Goal: Transaction & Acquisition: Download file/media

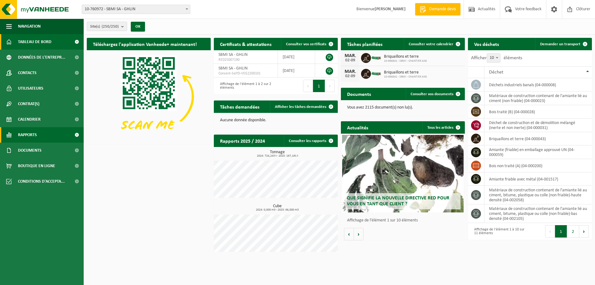
click at [39, 132] on link "Rapports" at bounding box center [42, 135] width 84 height 16
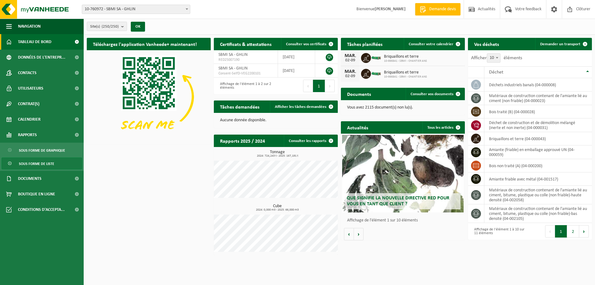
click at [42, 163] on span "Sous forme de liste" at bounding box center [36, 164] width 35 height 12
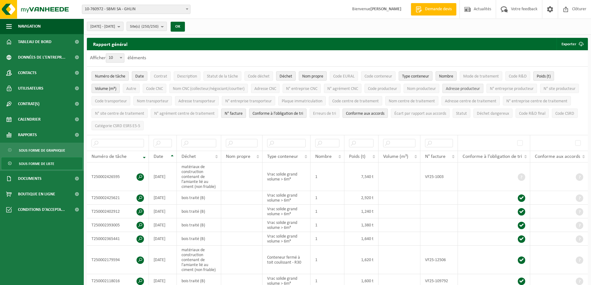
click at [473, 89] on span "Adresse producteur" at bounding box center [463, 89] width 34 height 5
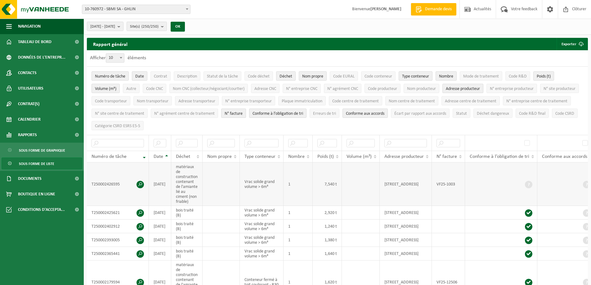
click at [139, 182] on span at bounding box center [139, 184] width 7 height 7
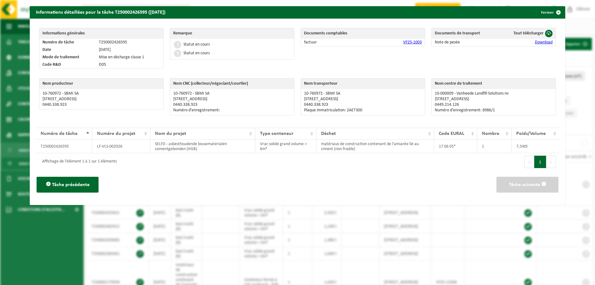
click at [540, 43] on link "Download" at bounding box center [544, 42] width 18 height 5
click at [553, 11] on span "button" at bounding box center [559, 12] width 12 height 12
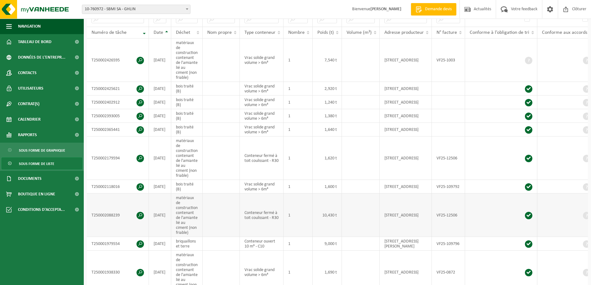
scroll to position [155, 0]
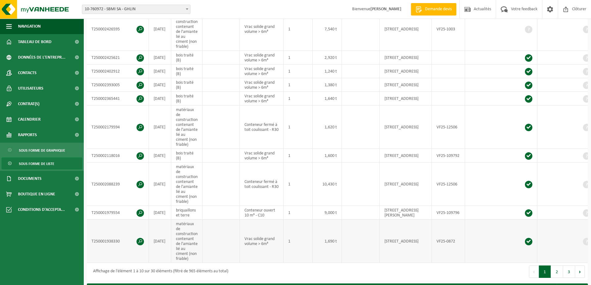
click at [140, 240] on span at bounding box center [139, 241] width 7 height 7
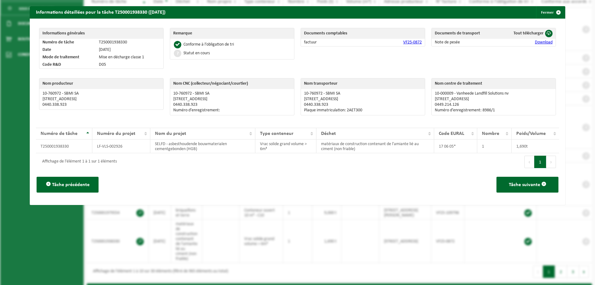
click at [542, 42] on link "Download" at bounding box center [544, 42] width 18 height 5
drag, startPoint x: 239, startPoint y: 9, endPoint x: 333, endPoint y: 4, distance: 94.4
click at [239, 9] on div "Informations détaillées pour la tâche T250001938330 (08-07-2025) Fermer" at bounding box center [298, 12] width 536 height 12
click at [553, 10] on span "button" at bounding box center [559, 12] width 12 height 12
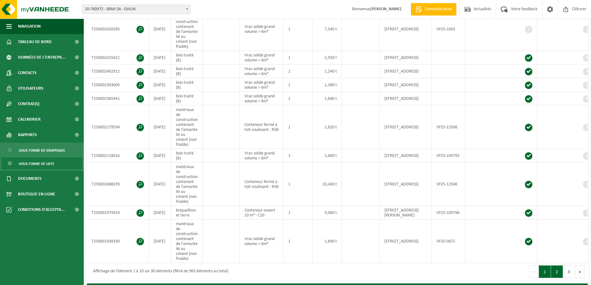
click at [554, 272] on button "2" at bounding box center [557, 271] width 12 height 12
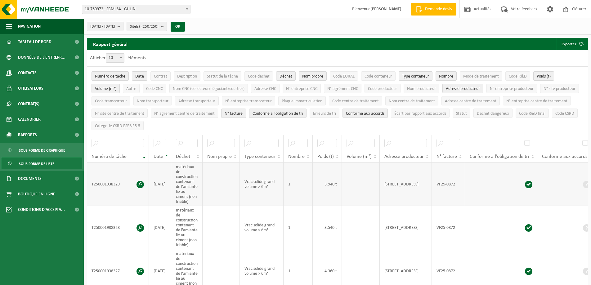
scroll to position [31, 0]
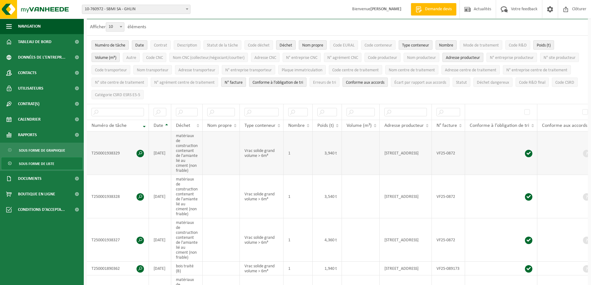
click at [138, 152] on span at bounding box center [139, 153] width 7 height 7
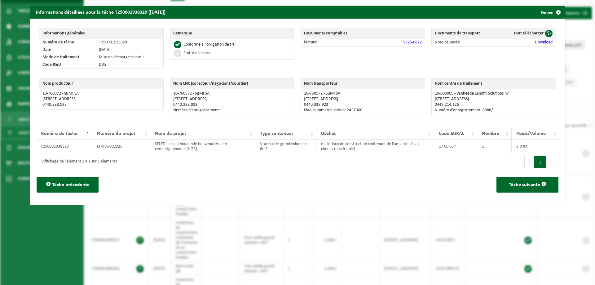
click at [535, 42] on link "Download" at bounding box center [544, 42] width 18 height 5
drag, startPoint x: 421, startPoint y: 10, endPoint x: 534, endPoint y: 15, distance: 113.6
click at [422, 10] on div "Informations détaillées pour la tâche T250001938329 (08-07-2025) Fermer" at bounding box center [298, 12] width 536 height 12
click at [555, 12] on span "button" at bounding box center [559, 12] width 12 height 12
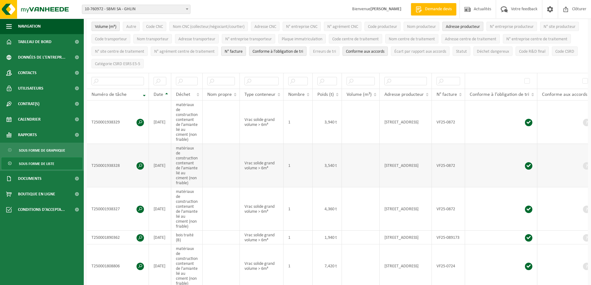
scroll to position [93, 0]
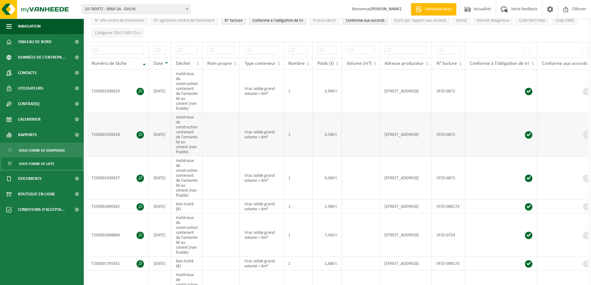
click at [139, 133] on span at bounding box center [139, 134] width 7 height 7
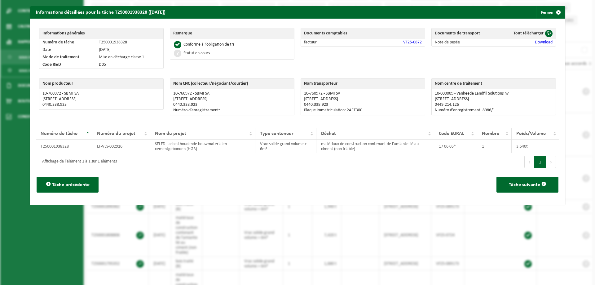
click at [535, 41] on link "Download" at bounding box center [544, 42] width 18 height 5
click at [554, 11] on span "button" at bounding box center [559, 12] width 12 height 12
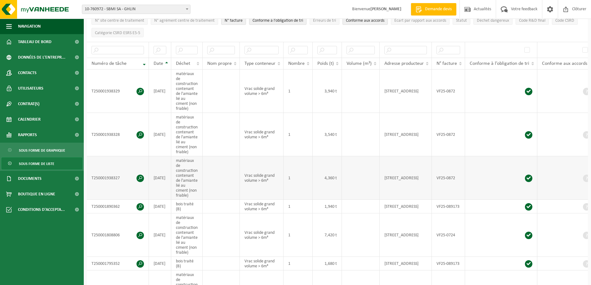
scroll to position [124, 0]
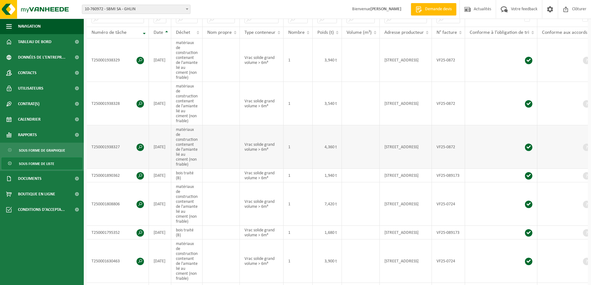
click at [140, 146] on span at bounding box center [139, 147] width 7 height 7
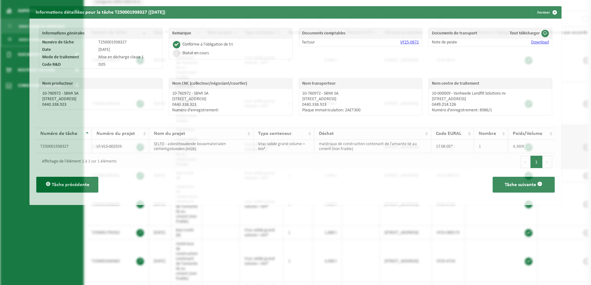
scroll to position [112, 0]
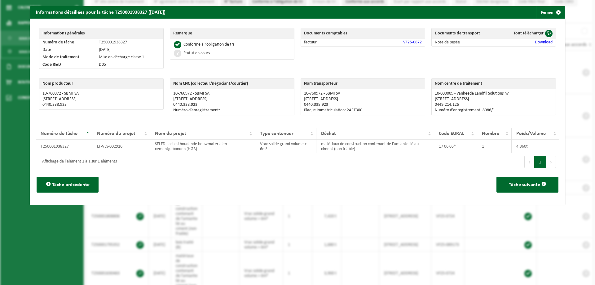
click at [535, 43] on link "Download" at bounding box center [544, 42] width 18 height 5
click at [441, 15] on div "Informations détaillées pour la tâche T250001938327 (07-07-2025) Fermer" at bounding box center [298, 12] width 536 height 12
click at [553, 10] on span "button" at bounding box center [559, 12] width 12 height 12
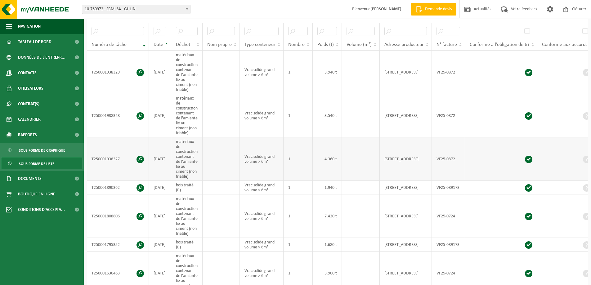
scroll to position [143, 0]
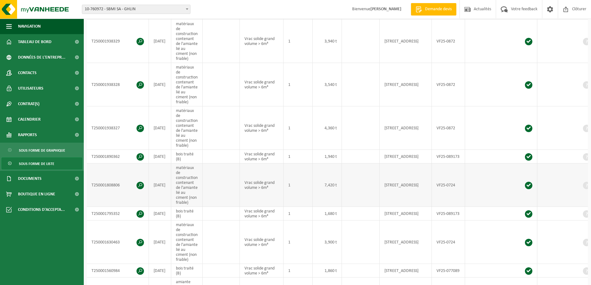
click at [139, 184] on span at bounding box center [139, 185] width 7 height 7
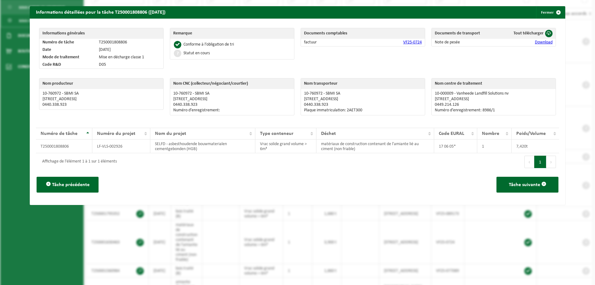
click at [544, 42] on link "Download" at bounding box center [544, 42] width 18 height 5
click at [541, 43] on link "Download" at bounding box center [544, 42] width 18 height 5
click at [554, 11] on span "button" at bounding box center [559, 12] width 12 height 12
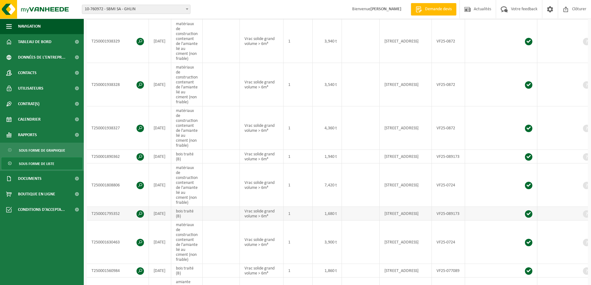
scroll to position [174, 0]
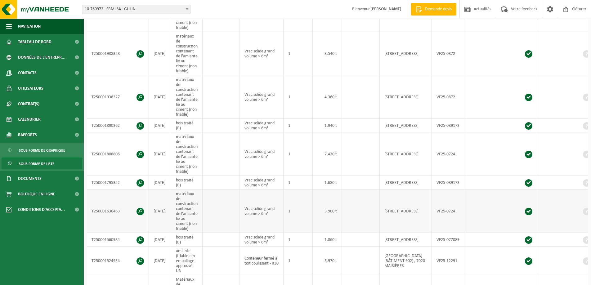
click at [140, 209] on span at bounding box center [139, 211] width 7 height 7
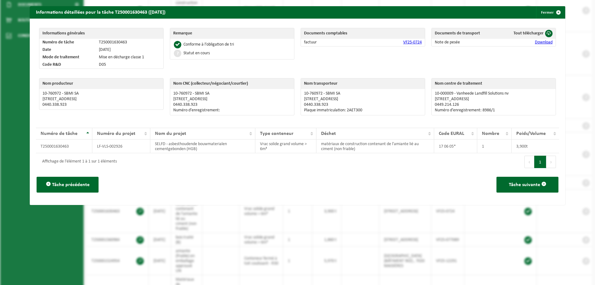
click at [536, 41] on link "Download" at bounding box center [544, 42] width 18 height 5
drag, startPoint x: 457, startPoint y: 10, endPoint x: 484, endPoint y: 6, distance: 26.9
click at [457, 10] on div "Informations détaillées pour la tâche T250001630463 (03-06-2025) Fermer" at bounding box center [298, 12] width 536 height 12
click at [553, 10] on span "button" at bounding box center [559, 12] width 12 height 12
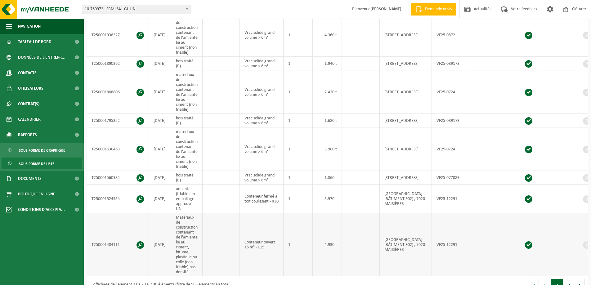
scroll to position [267, 0]
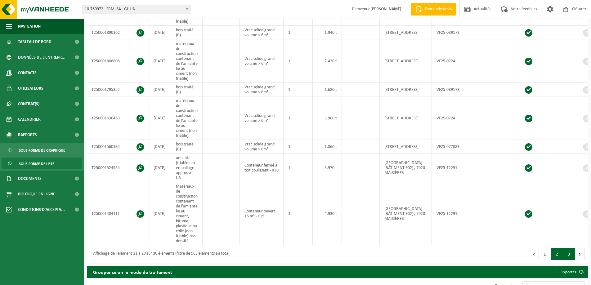
click at [566, 254] on button "3" at bounding box center [569, 254] width 12 height 12
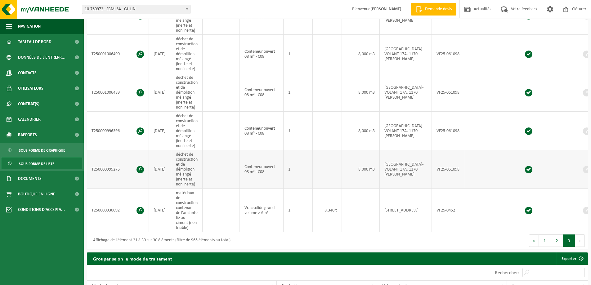
scroll to position [372, 0]
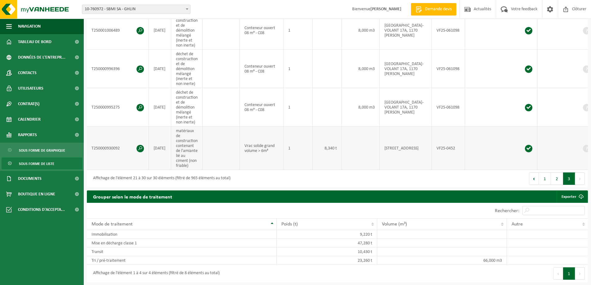
click at [140, 146] on span at bounding box center [139, 148] width 7 height 7
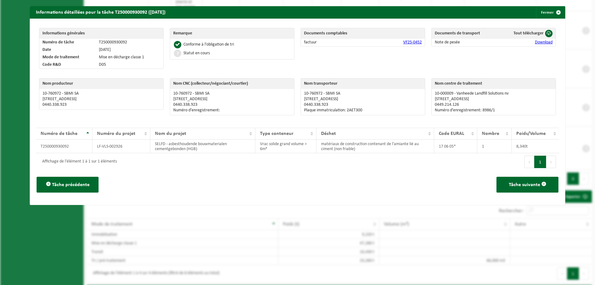
click at [546, 42] on link "Download" at bounding box center [544, 42] width 18 height 5
drag, startPoint x: 456, startPoint y: 10, endPoint x: 520, endPoint y: 9, distance: 64.2
click at [456, 10] on div "Informations détaillées pour la tâche T250000930092 (03-04-2025) Fermer" at bounding box center [298, 12] width 536 height 12
click at [555, 12] on span "button" at bounding box center [559, 12] width 12 height 12
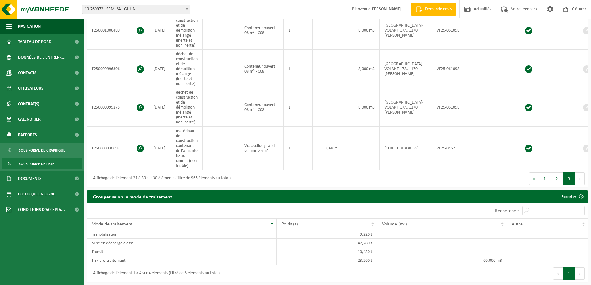
click at [578, 183] on button "Suivant" at bounding box center [580, 178] width 10 height 12
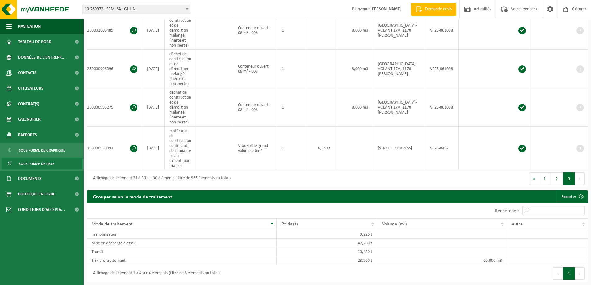
click at [580, 180] on button "Suivant" at bounding box center [580, 178] width 10 height 12
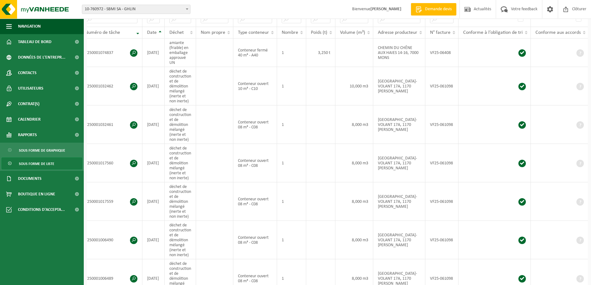
scroll to position [0, 0]
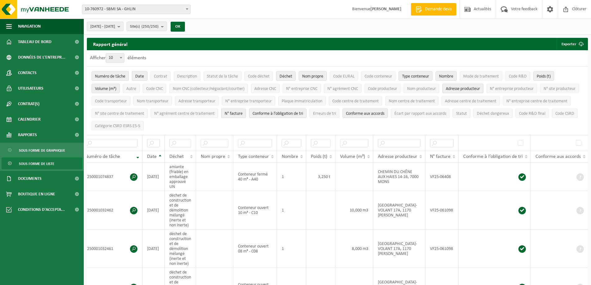
click at [123, 28] on button "[DATE] - [DATE]" at bounding box center [105, 26] width 37 height 9
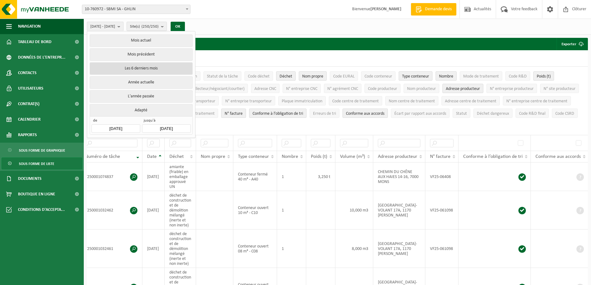
click at [131, 71] on button "Les 6 derniers mois" at bounding box center [141, 68] width 103 height 12
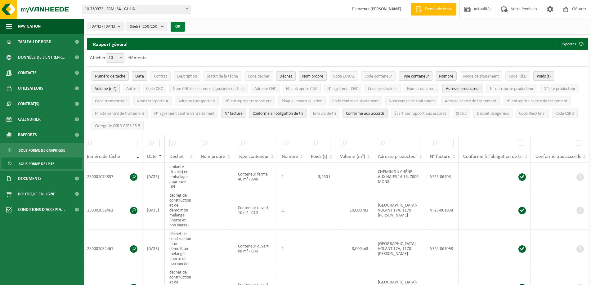
click at [185, 28] on button "OK" at bounding box center [178, 27] width 14 height 10
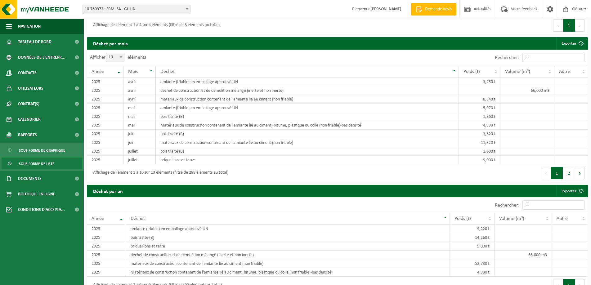
scroll to position [341, 0]
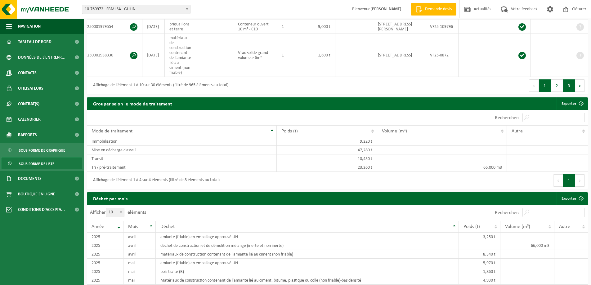
click at [573, 87] on button "3" at bounding box center [569, 85] width 12 height 12
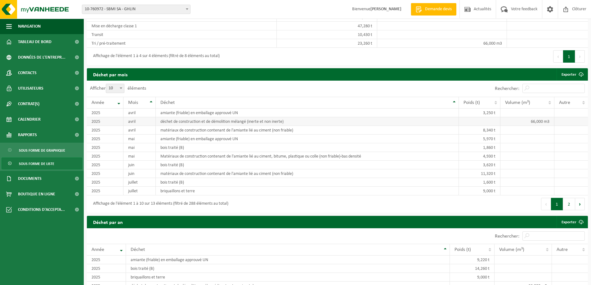
scroll to position [465, 0]
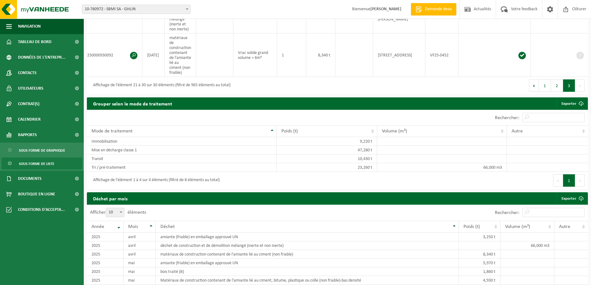
click at [583, 90] on button "Suivant" at bounding box center [580, 85] width 10 height 12
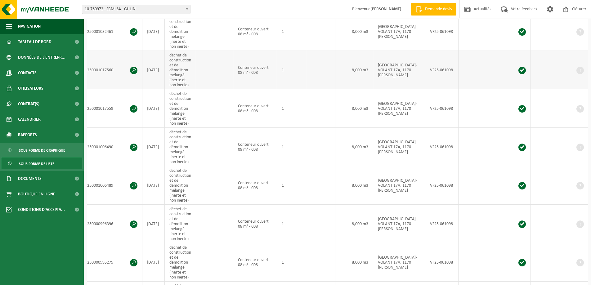
scroll to position [0, 0]
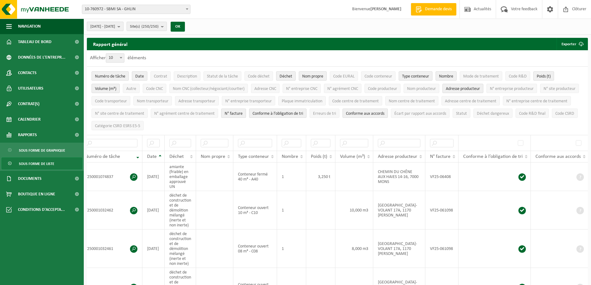
click at [123, 28] on b "submit" at bounding box center [121, 26] width 6 height 9
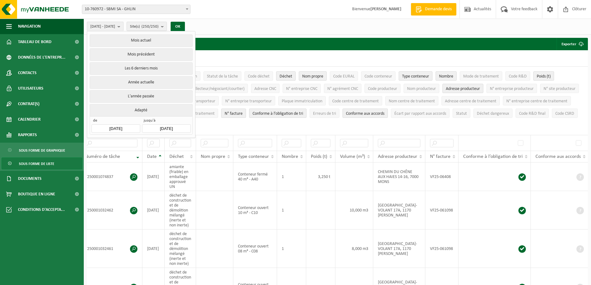
click at [132, 127] on input "[DATE]" at bounding box center [115, 128] width 48 height 8
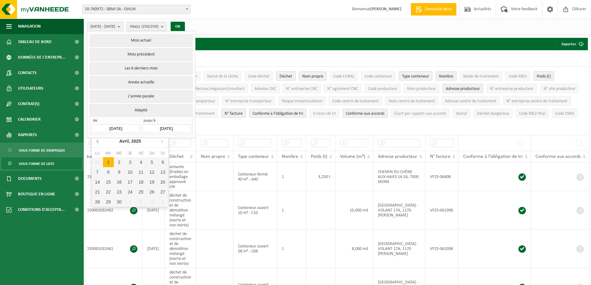
click at [97, 142] on icon at bounding box center [98, 141] width 2 height 3
click at [123, 162] on div "1" at bounding box center [119, 162] width 11 height 10
type input "[DATE]"
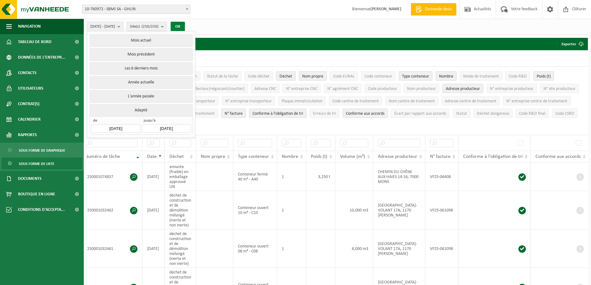
click at [185, 27] on button "OK" at bounding box center [178, 27] width 14 height 10
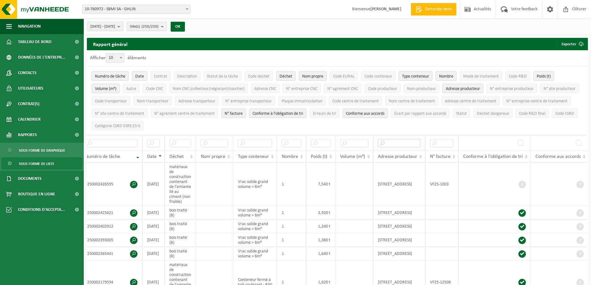
click at [400, 145] on input "text" at bounding box center [399, 143] width 42 height 8
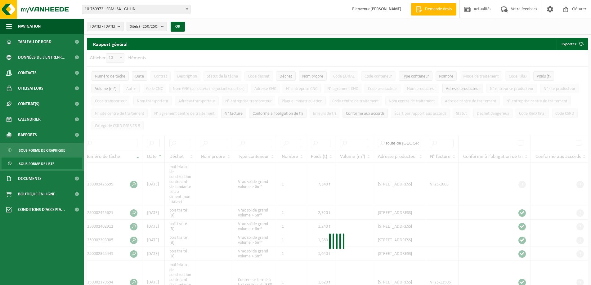
type input "route de wallonie"
click at [366, 126] on div at bounding box center [337, 242] width 501 height 385
click at [145, 11] on span "10-760972 - SBMI SA - GHLIN" at bounding box center [136, 9] width 108 height 9
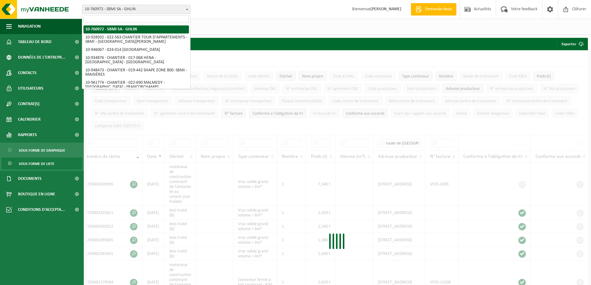
click at [145, 11] on span "10-760972 - SBMI SA - GHLIN" at bounding box center [136, 9] width 108 height 9
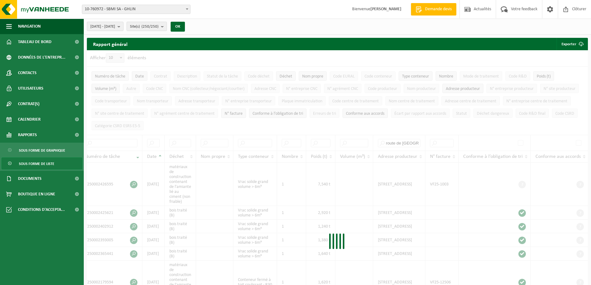
click at [259, 122] on div at bounding box center [337, 242] width 501 height 385
click at [361, 195] on div at bounding box center [337, 242] width 501 height 385
click at [32, 135] on span "Rapports" at bounding box center [27, 135] width 19 height 16
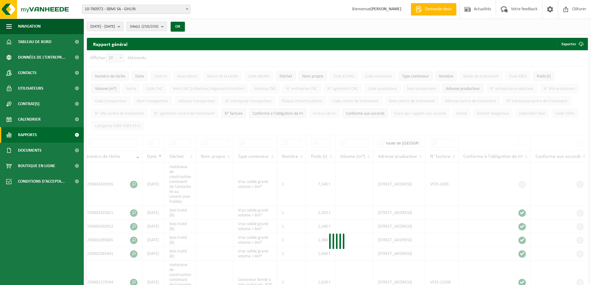
click at [32, 136] on span "Rapports" at bounding box center [27, 135] width 19 height 16
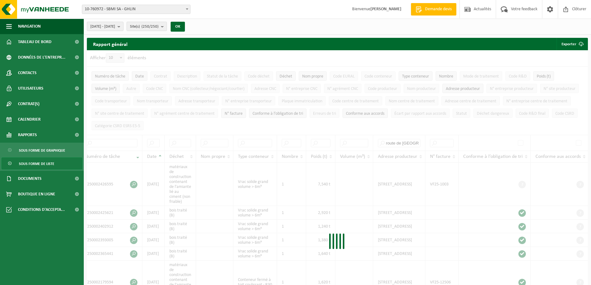
click at [421, 139] on div at bounding box center [337, 242] width 501 height 385
click at [30, 35] on span "Tableau de bord" at bounding box center [34, 42] width 33 height 16
click at [29, 42] on span "Tableau de bord" at bounding box center [34, 42] width 33 height 16
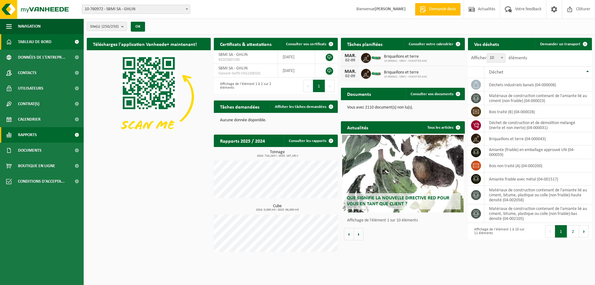
click at [31, 135] on span "Rapports" at bounding box center [27, 135] width 19 height 16
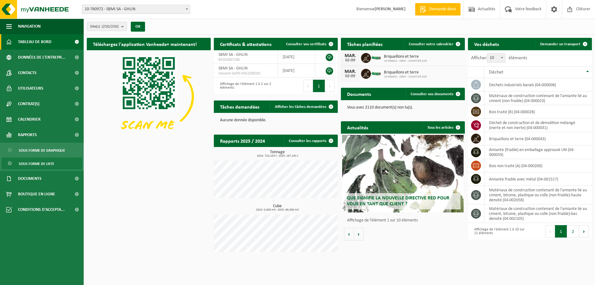
click at [40, 166] on span "Sous forme de liste" at bounding box center [36, 164] width 35 height 12
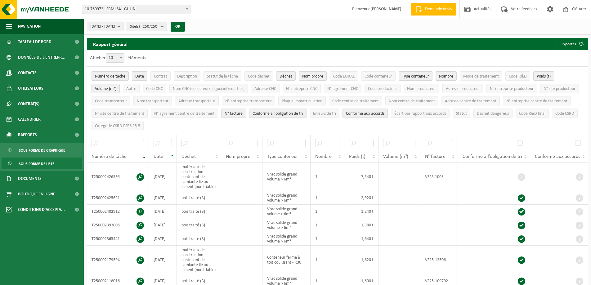
click at [115, 25] on span "[DATE] - [DATE]" at bounding box center [102, 26] width 25 height 9
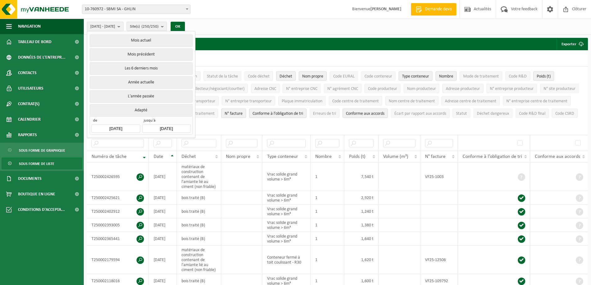
click at [107, 126] on input "[DATE]" at bounding box center [115, 128] width 48 height 8
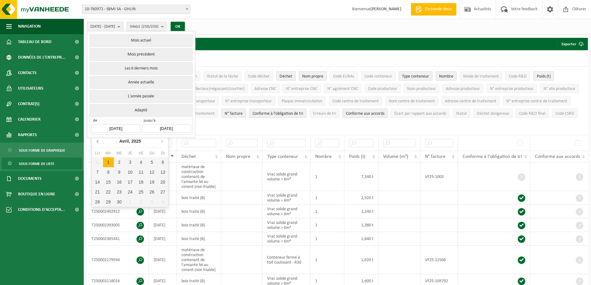
click at [96, 141] on icon at bounding box center [98, 141] width 10 height 10
click at [116, 160] on div "1" at bounding box center [119, 162] width 11 height 10
type input "[DATE]"
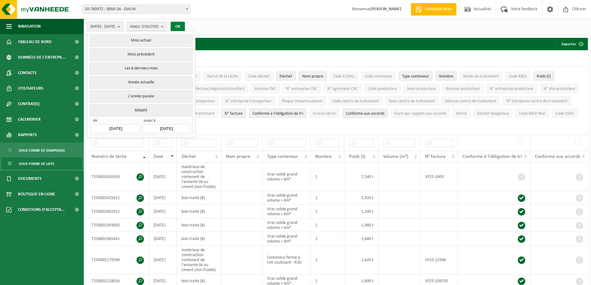
click at [185, 26] on button "OK" at bounding box center [178, 27] width 14 height 10
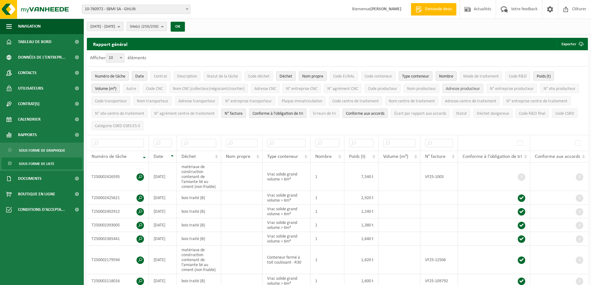
click at [471, 89] on span "Adresse producteur" at bounding box center [463, 89] width 34 height 5
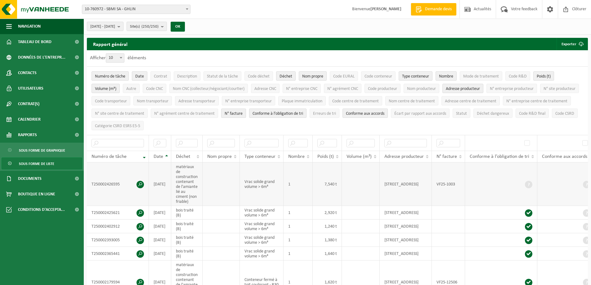
drag, startPoint x: 424, startPoint y: 180, endPoint x: 385, endPoint y: 177, distance: 39.8
click at [385, 177] on td "[STREET_ADDRESS]" at bounding box center [406, 184] width 52 height 43
copy td "ROUTE DE WALLONIE"
click at [402, 141] on input "text" at bounding box center [405, 143] width 42 height 8
paste input "ROUTE DE WALLONIE"
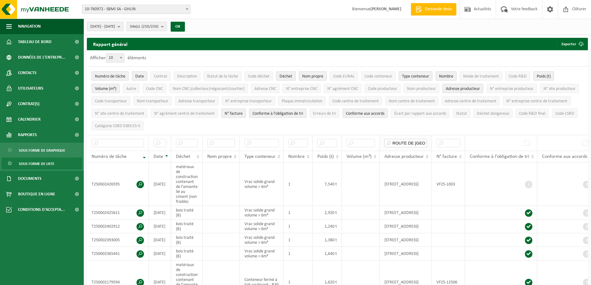
scroll to position [0, 11]
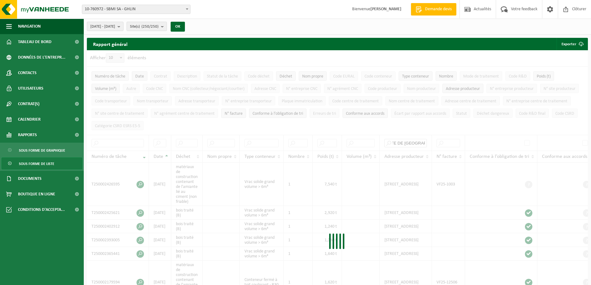
type input "ROUTE DE WALLONIE"
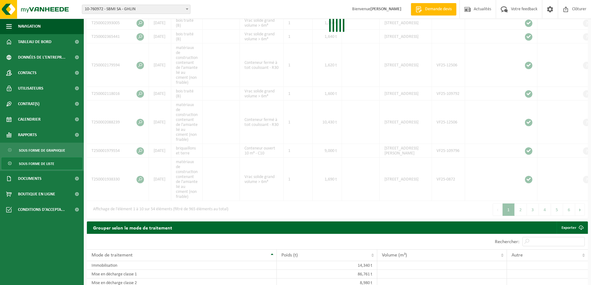
scroll to position [0, 0]
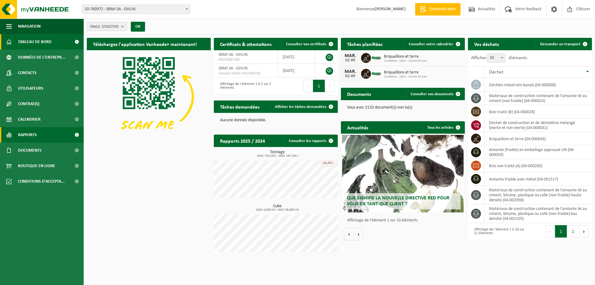
click at [31, 136] on span "Rapports" at bounding box center [27, 135] width 19 height 16
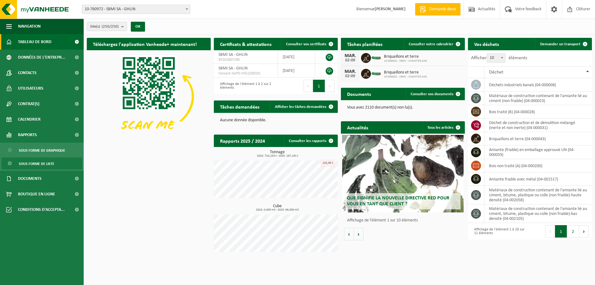
click at [38, 164] on span "Sous forme de liste" at bounding box center [36, 164] width 35 height 12
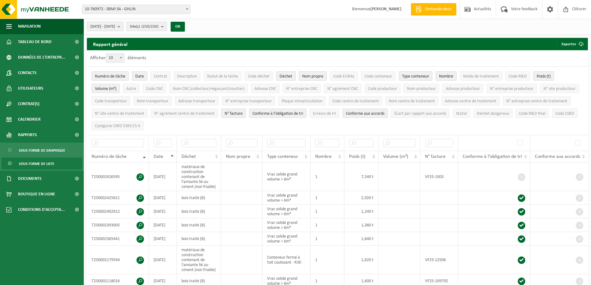
click at [123, 26] on b "submit" at bounding box center [121, 26] width 6 height 9
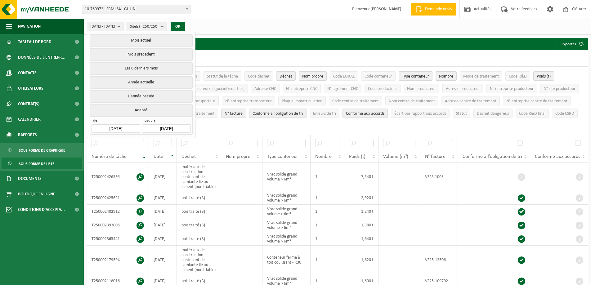
click at [114, 129] on input "[DATE]" at bounding box center [115, 128] width 48 height 8
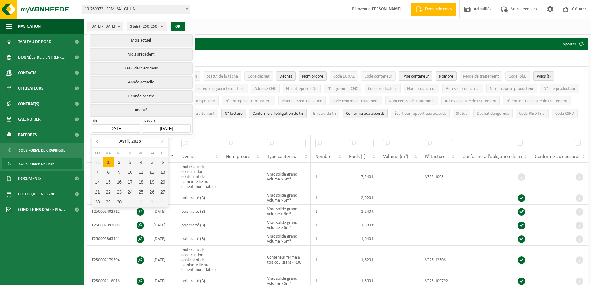
click at [96, 142] on icon at bounding box center [98, 141] width 10 height 10
click at [115, 162] on div "1" at bounding box center [119, 162] width 11 height 10
type input "[DATE]"
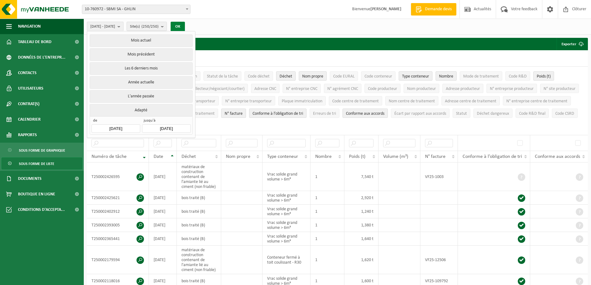
click at [185, 25] on button "OK" at bounding box center [178, 27] width 14 height 10
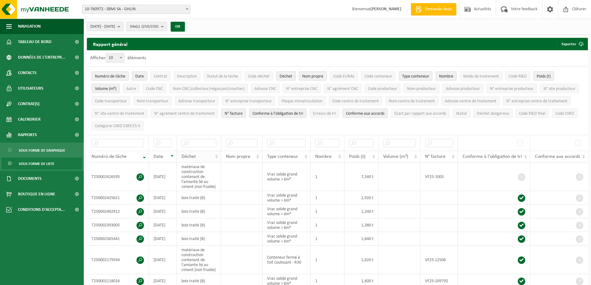
click at [217, 155] on th "Déchet" at bounding box center [199, 157] width 44 height 12
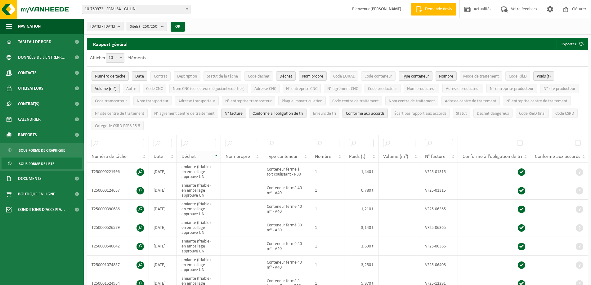
scroll to position [31, 0]
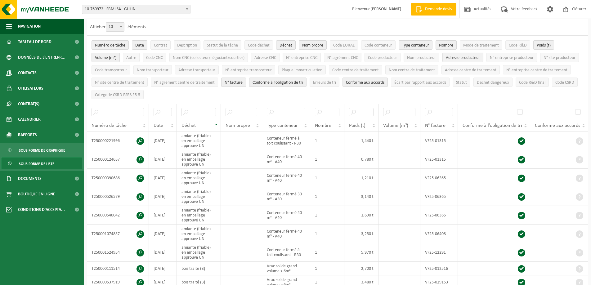
click at [463, 54] on button "Adresse producteur" at bounding box center [462, 57] width 41 height 9
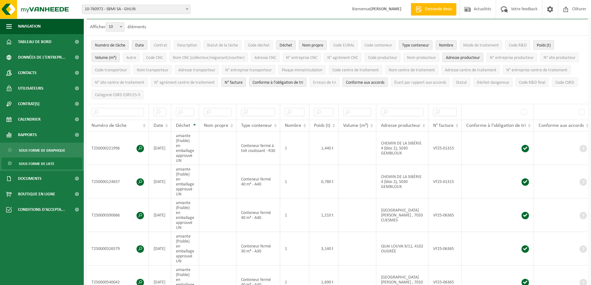
scroll to position [0, 0]
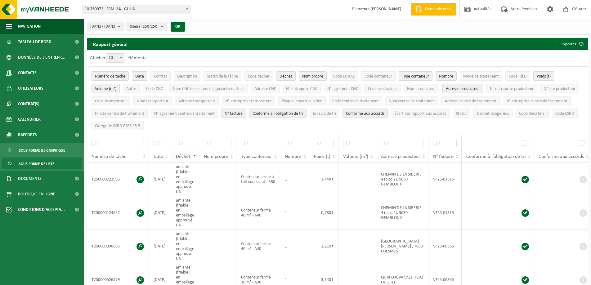
click at [187, 154] on span "Déchet" at bounding box center [183, 156] width 14 height 5
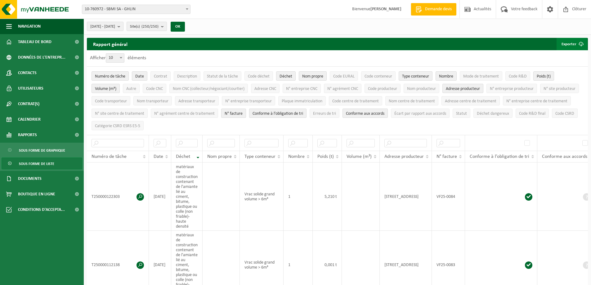
click at [573, 42] on button "Exporter" at bounding box center [571, 44] width 31 height 12
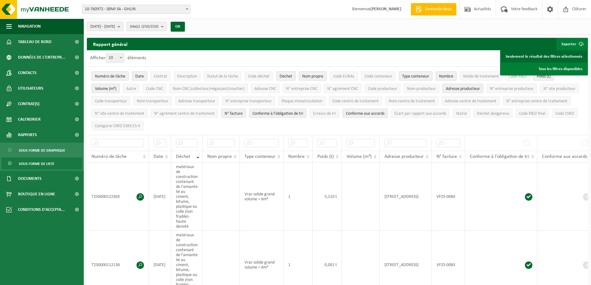
click at [564, 60] on link "Seulement le résultat des filtres sélectionnés" at bounding box center [544, 56] width 86 height 12
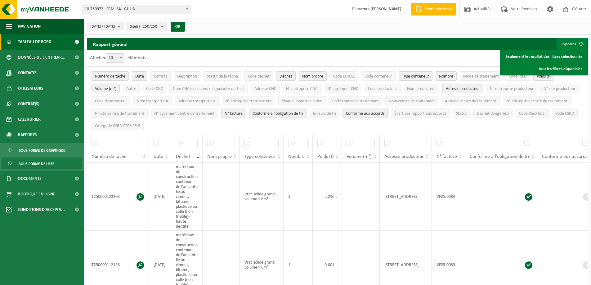
click at [41, 44] on span "Tableau de bord" at bounding box center [34, 42] width 33 height 16
